Goal: Information Seeking & Learning: Find specific fact

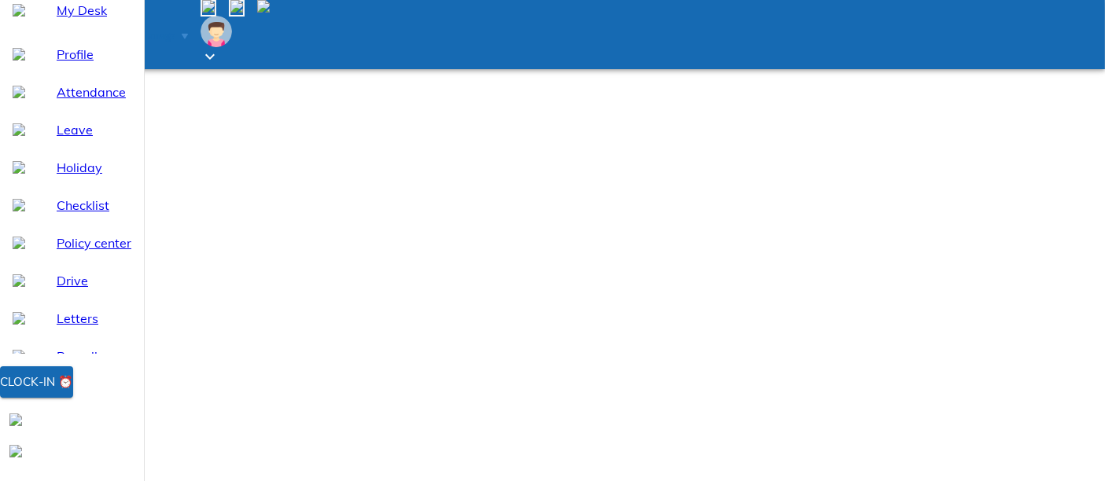
scroll to position [12, 0]
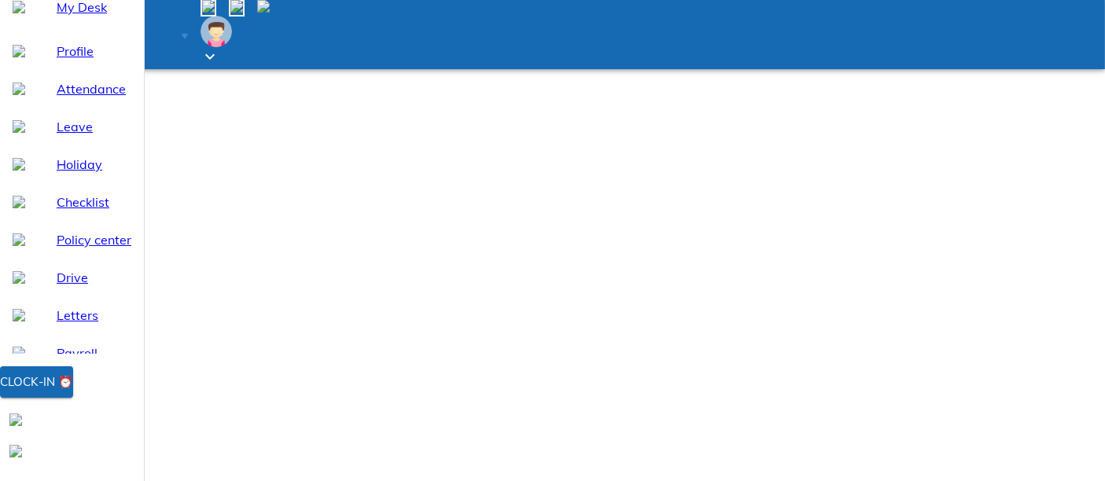
click at [85, 362] on span "Payroll" at bounding box center [94, 353] width 75 height 19
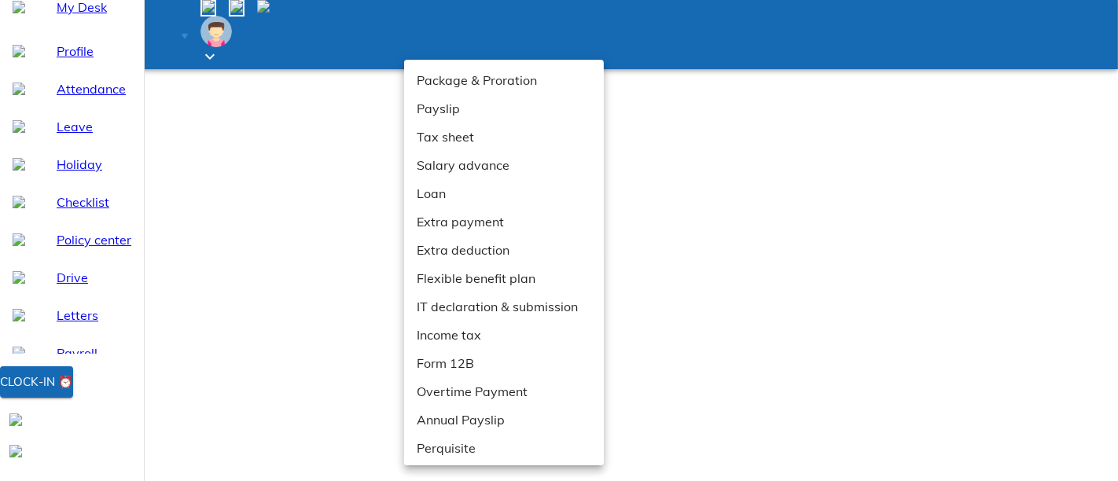
click at [443, 103] on li "Payslip" at bounding box center [510, 108] width 213 height 28
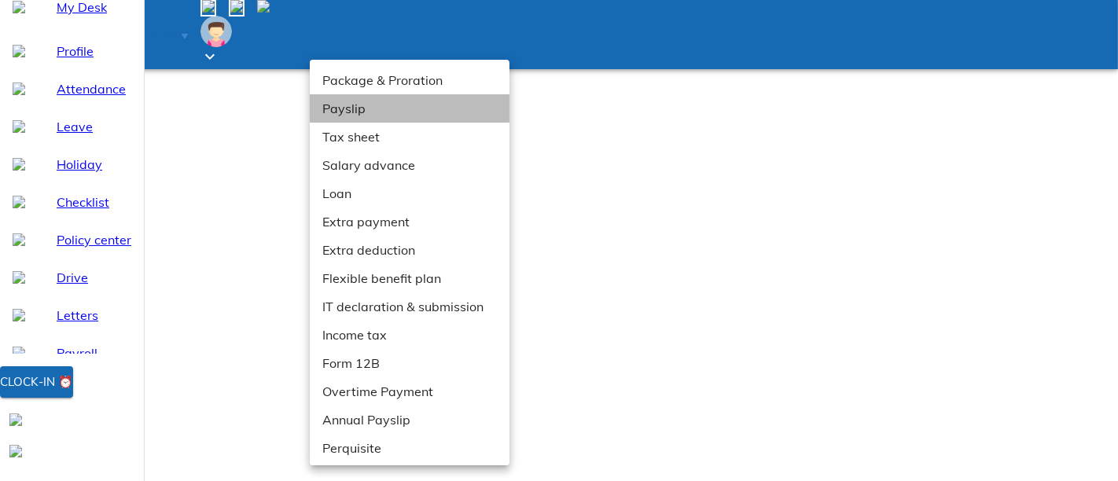
click at [379, 113] on li "Payslip" at bounding box center [416, 108] width 213 height 28
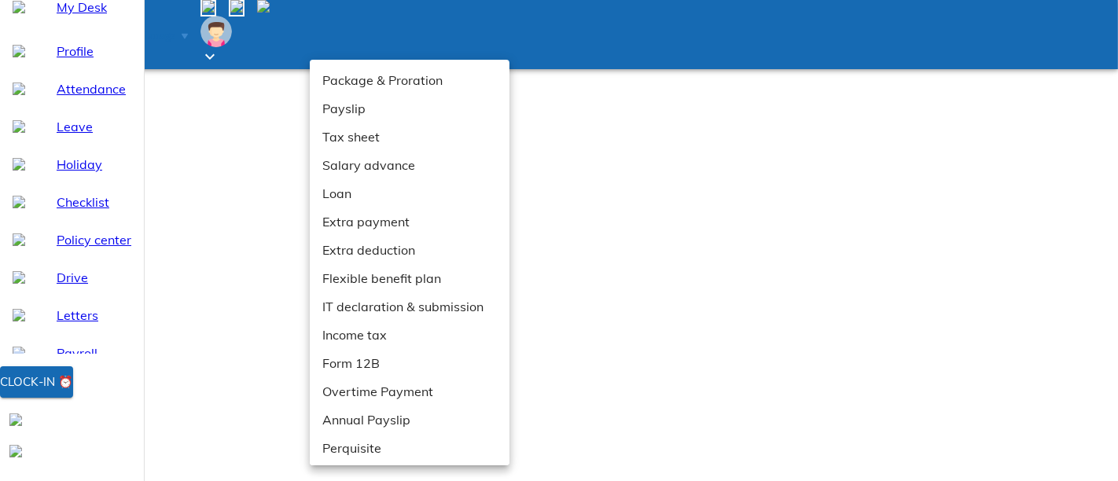
click at [670, 206] on div at bounding box center [559, 240] width 1118 height 481
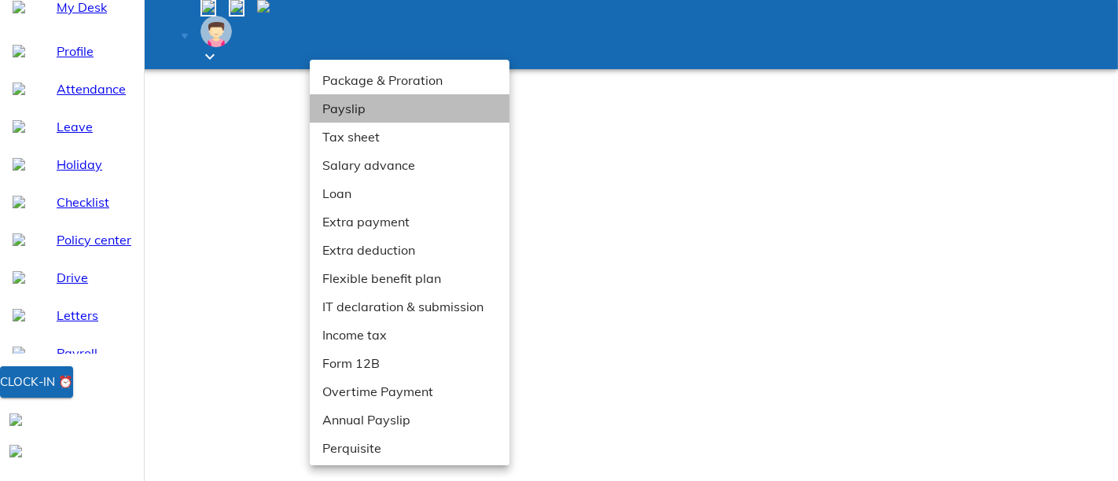
click at [351, 112] on li "Payslip" at bounding box center [416, 108] width 213 height 28
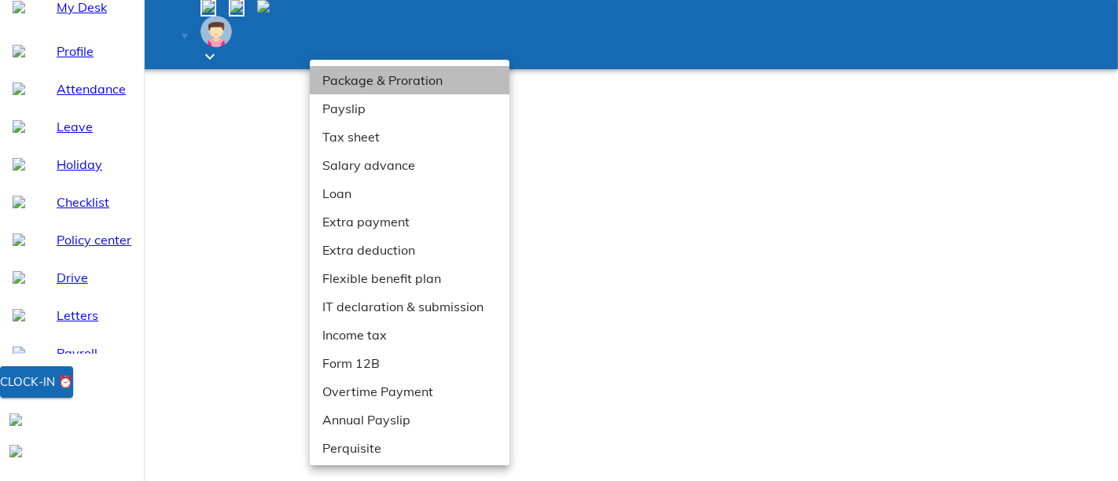
click at [350, 72] on li "Package & Proration" at bounding box center [416, 80] width 213 height 28
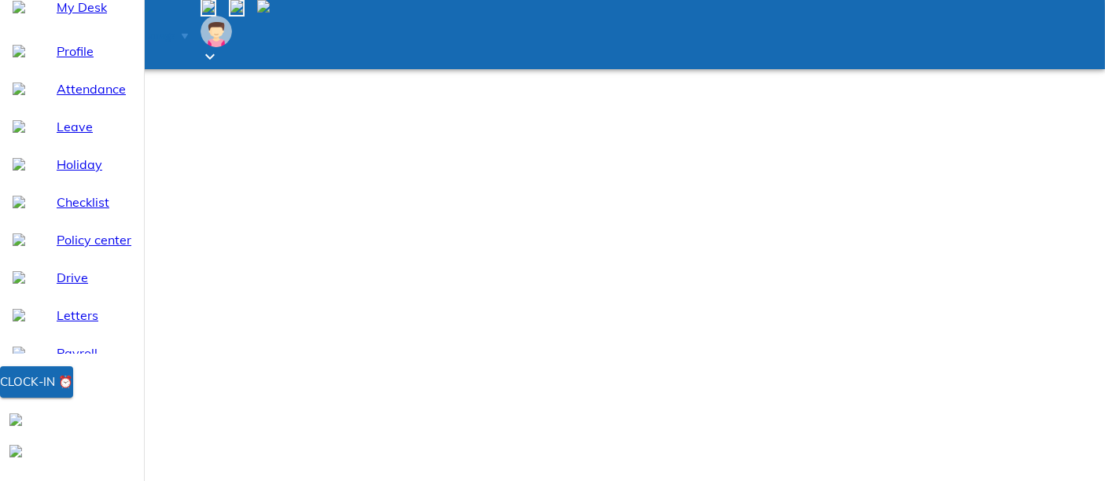
drag, startPoint x: 322, startPoint y: 349, endPoint x: 378, endPoint y: 355, distance: 56.9
drag, startPoint x: 283, startPoint y: 298, endPoint x: 349, endPoint y: 304, distance: 66.3
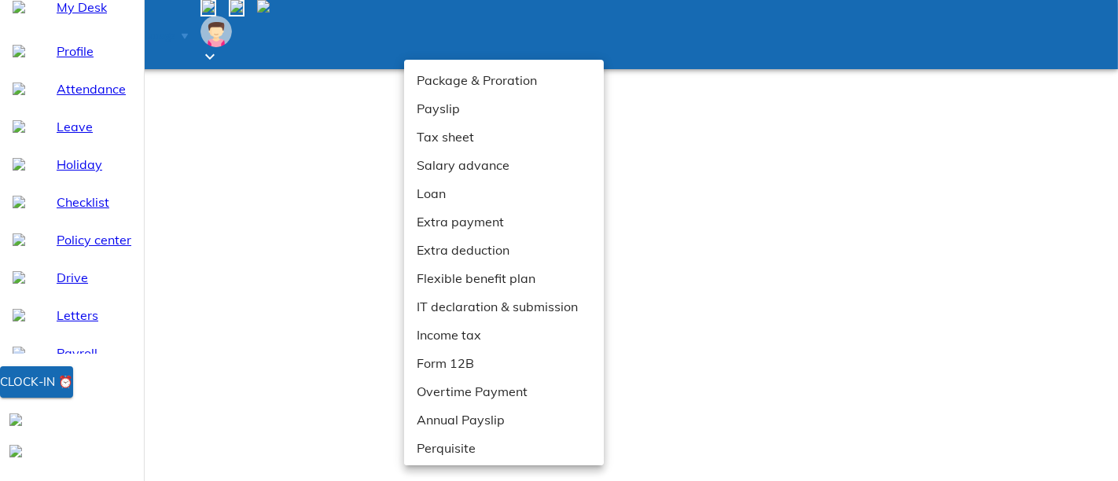
click at [447, 113] on li "Payslip" at bounding box center [510, 108] width 213 height 28
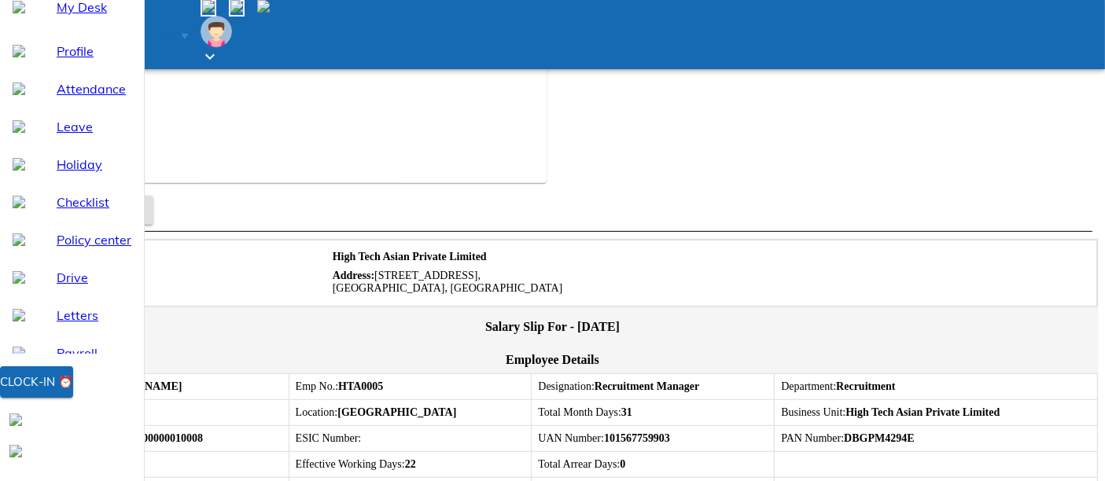
scroll to position [741, 0]
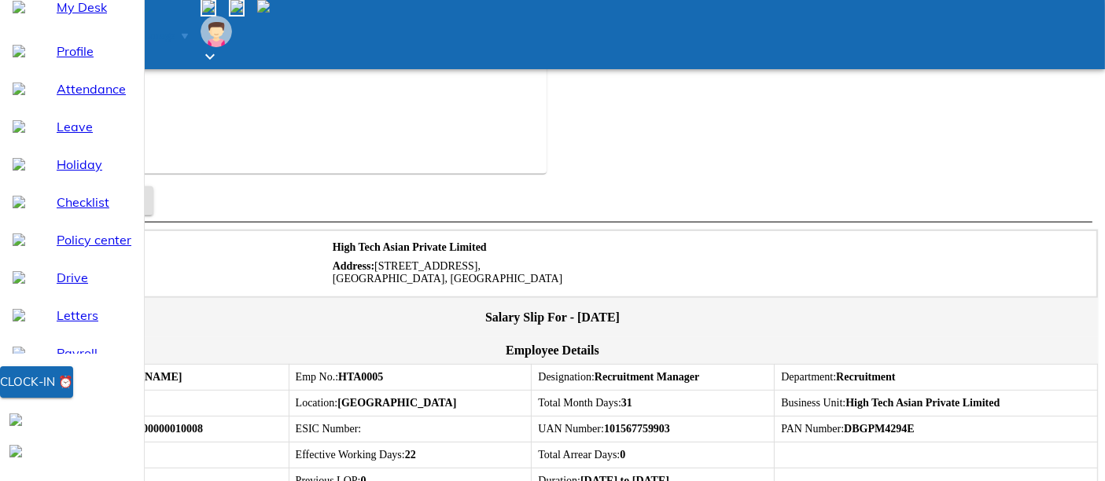
drag, startPoint x: 629, startPoint y: 344, endPoint x: 741, endPoint y: 364, distance: 114.1
drag, startPoint x: 461, startPoint y: 286, endPoint x: 494, endPoint y: 286, distance: 32.2
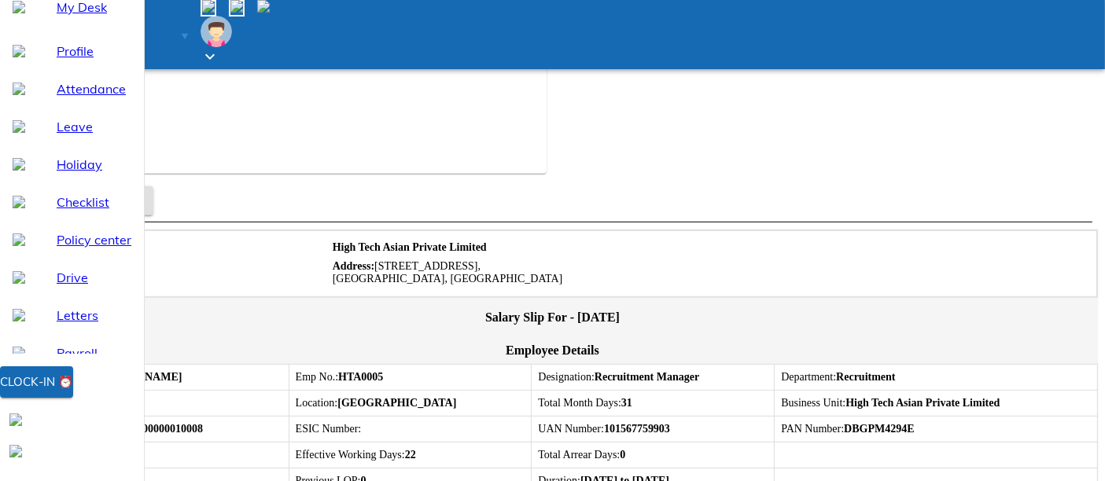
drag, startPoint x: 575, startPoint y: 379, endPoint x: 980, endPoint y: 367, distance: 405.1
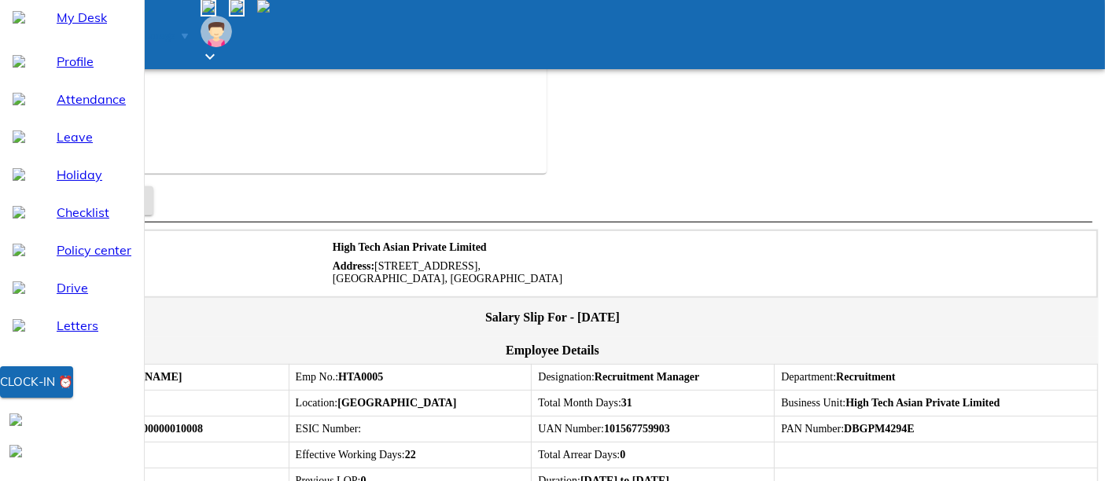
scroll to position [0, 0]
click at [57, 110] on span "Attendance" at bounding box center [94, 100] width 75 height 19
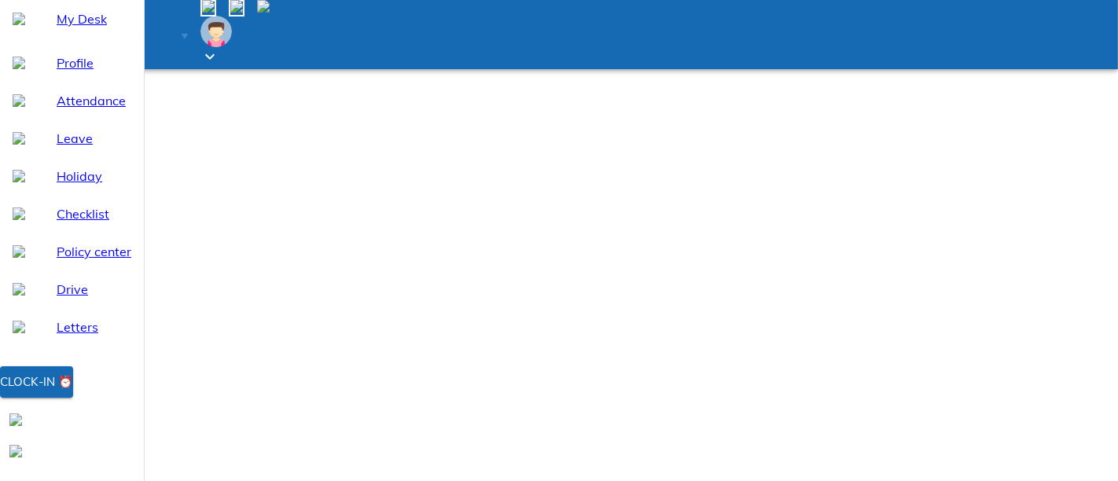
click at [57, 72] on span "Profile" at bounding box center [94, 62] width 75 height 19
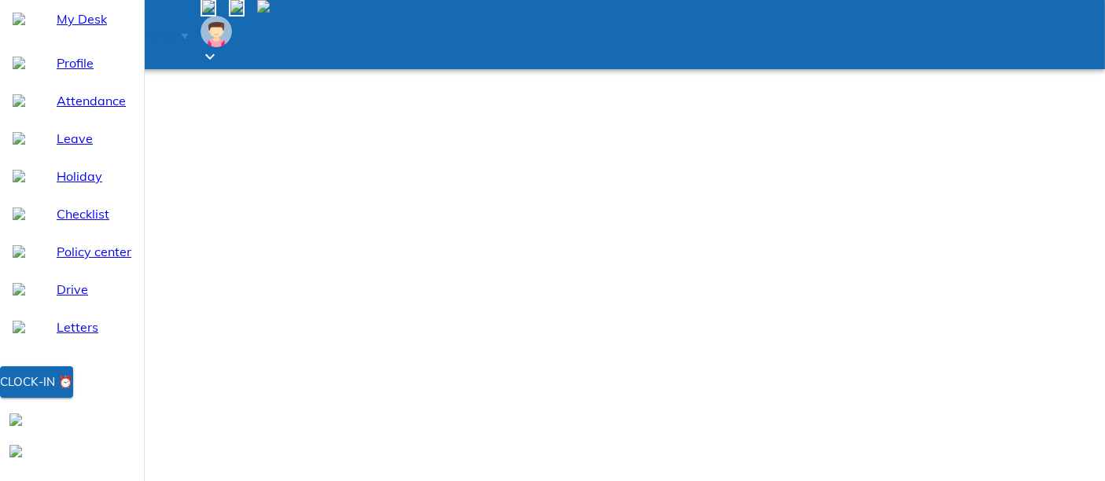
click at [52, 82] on ul "Profile Attendance Leave Holiday Checklist Policy center Drive Letters Payroll" at bounding box center [72, 214] width 144 height 352
click at [53, 38] on div "My Desk" at bounding box center [72, 19] width 144 height 38
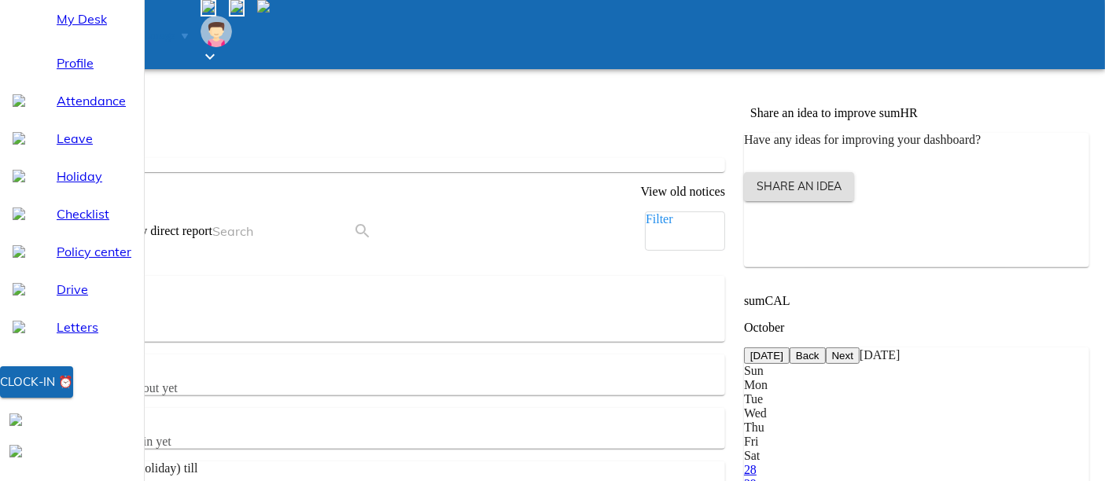
scroll to position [406, 0]
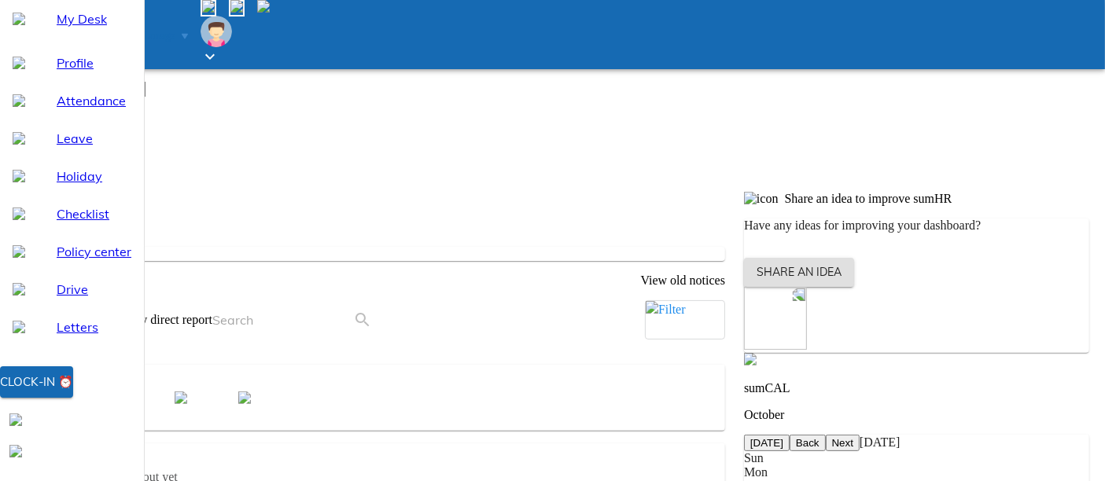
drag, startPoint x: 988, startPoint y: 170, endPoint x: 1032, endPoint y: 186, distance: 46.7
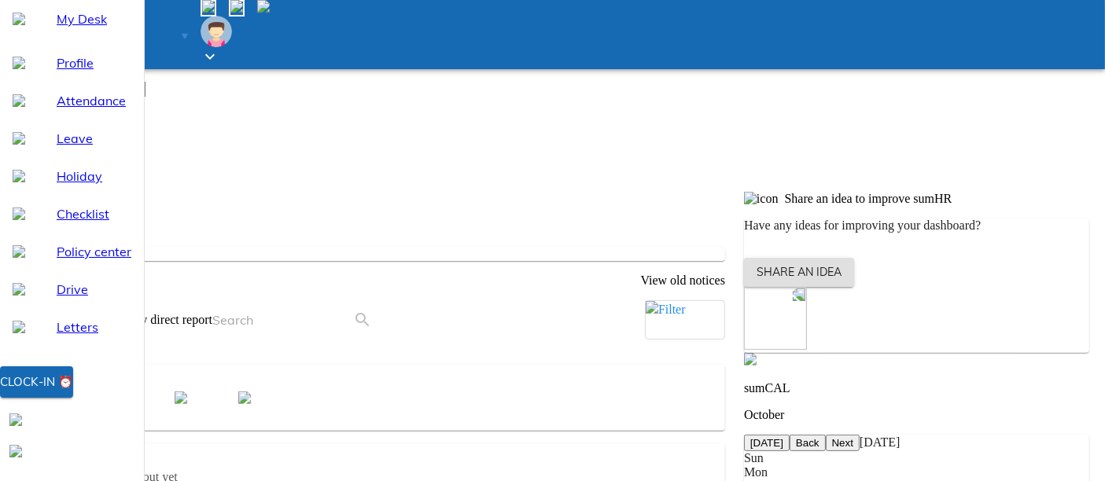
drag, startPoint x: 1006, startPoint y: 164, endPoint x: 1035, endPoint y: 163, distance: 29.9
drag, startPoint x: 958, startPoint y: 201, endPoint x: 1046, endPoint y: 201, distance: 88.1
drag, startPoint x: 976, startPoint y: 239, endPoint x: 1061, endPoint y: 237, distance: 84.9
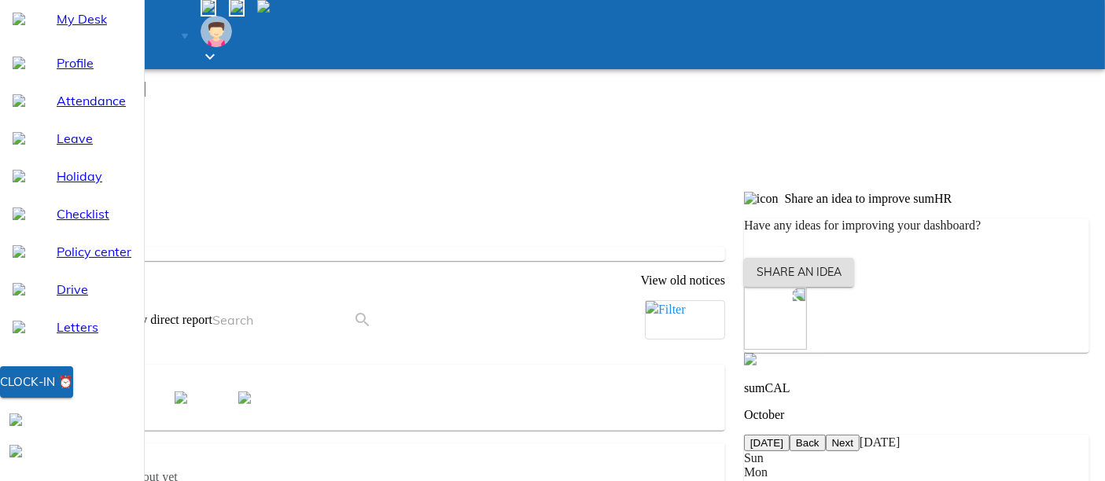
drag, startPoint x: 998, startPoint y: 267, endPoint x: 1053, endPoint y: 285, distance: 57.4
drag, startPoint x: 983, startPoint y: 237, endPoint x: 1048, endPoint y: 255, distance: 67.7
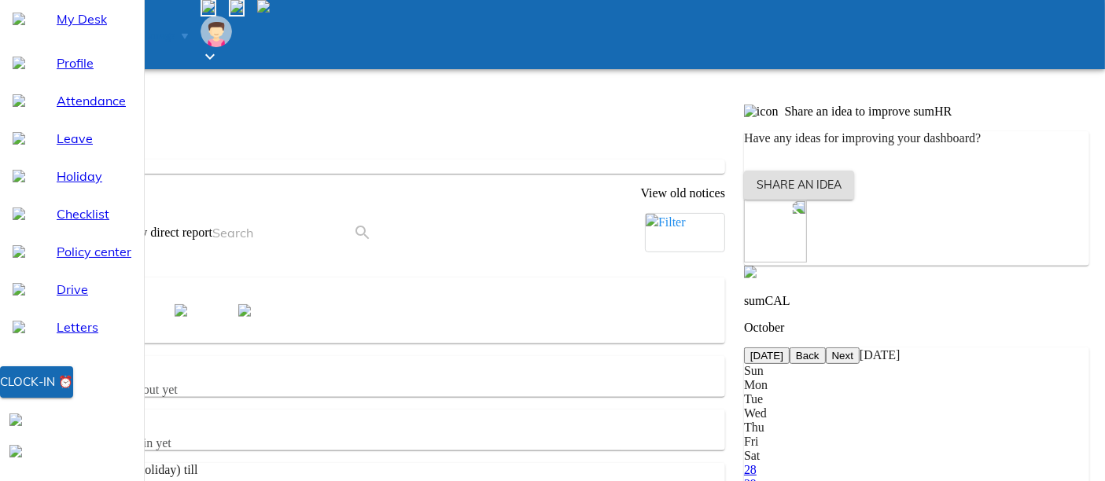
drag, startPoint x: 947, startPoint y: 189, endPoint x: 1050, endPoint y: 216, distance: 105.8
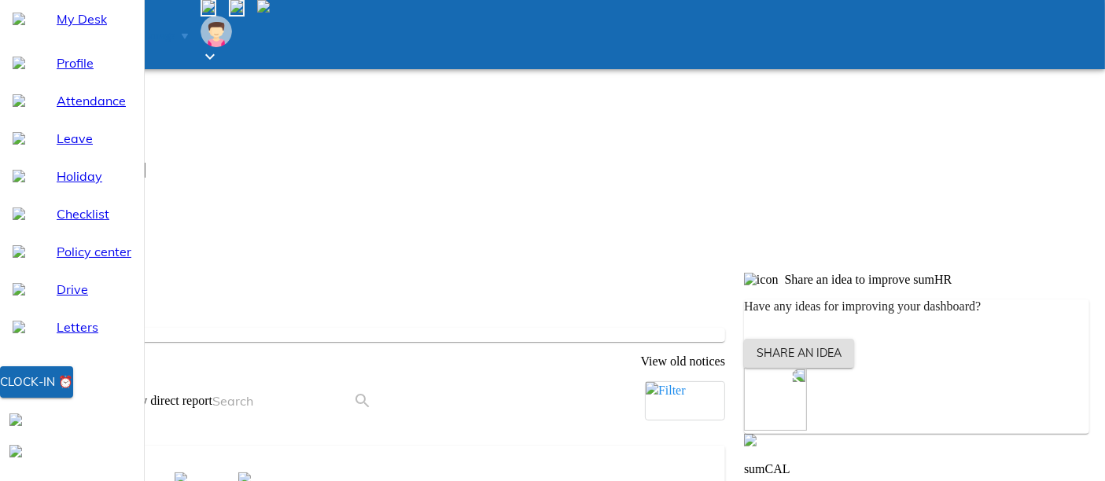
scroll to position [319, 0]
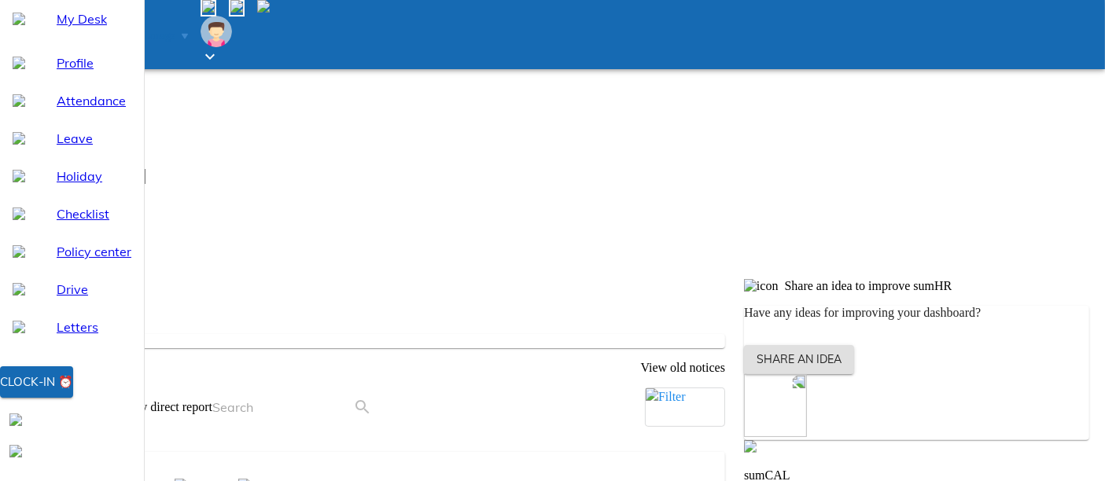
drag, startPoint x: 947, startPoint y: 360, endPoint x: 1049, endPoint y: 382, distance: 104.5
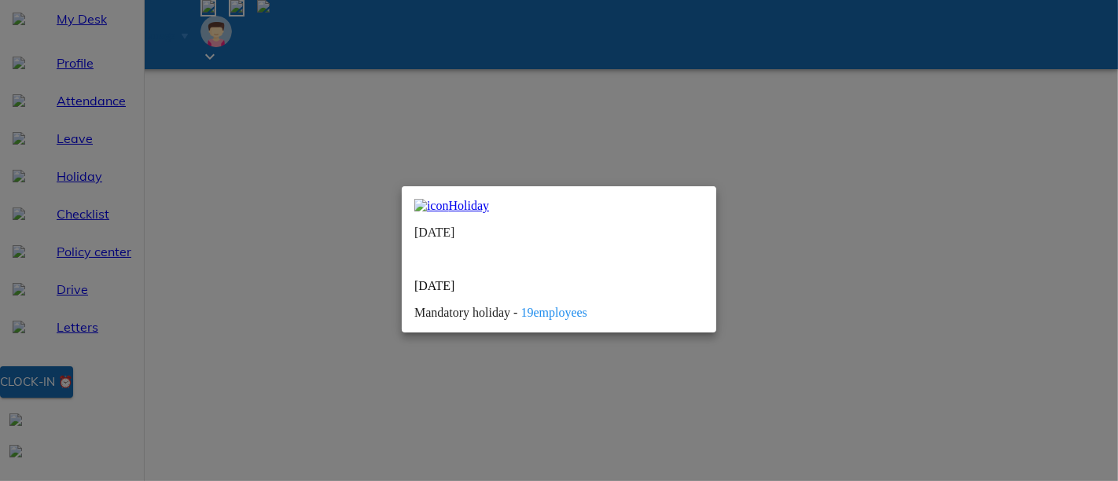
click at [427, 252] on img at bounding box center [420, 258] width 13 height 13
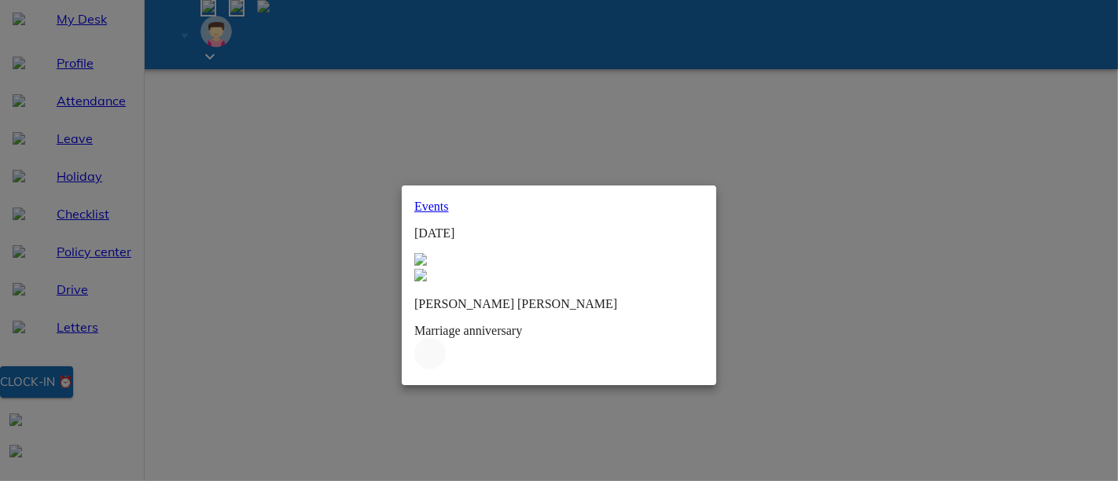
click at [446, 338] on img at bounding box center [429, 353] width 31 height 31
click at [427, 252] on img at bounding box center [420, 258] width 13 height 13
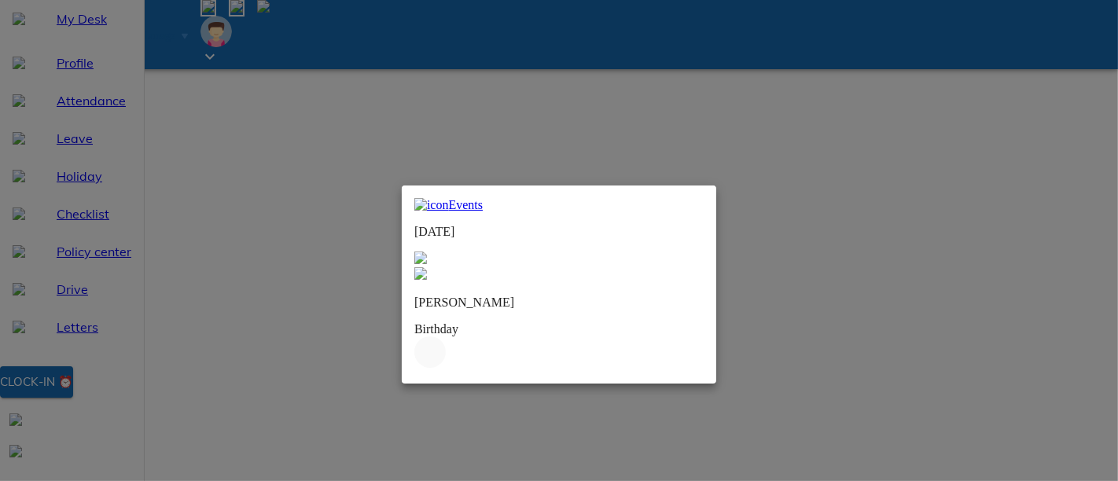
click at [427, 252] on img at bounding box center [420, 258] width 13 height 13
